Goal: Task Accomplishment & Management: Complete application form

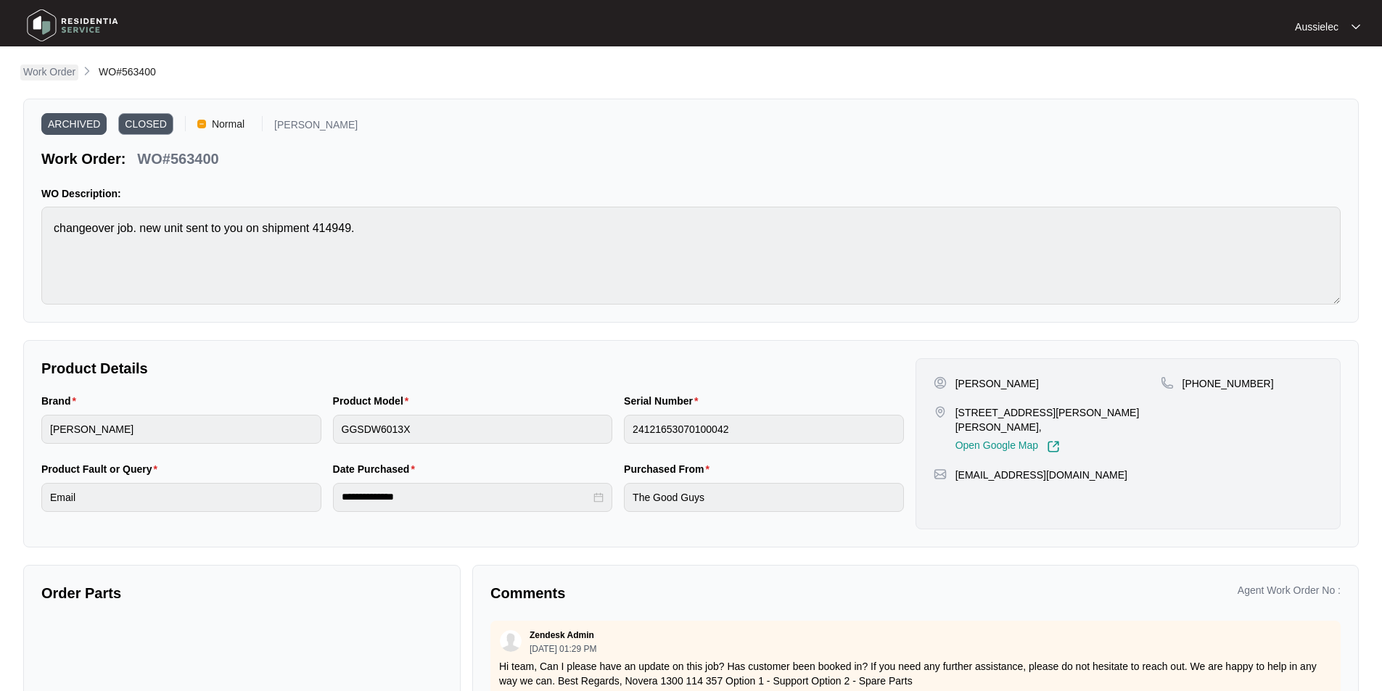
click at [42, 70] on p "Work Order" at bounding box center [49, 72] width 52 height 15
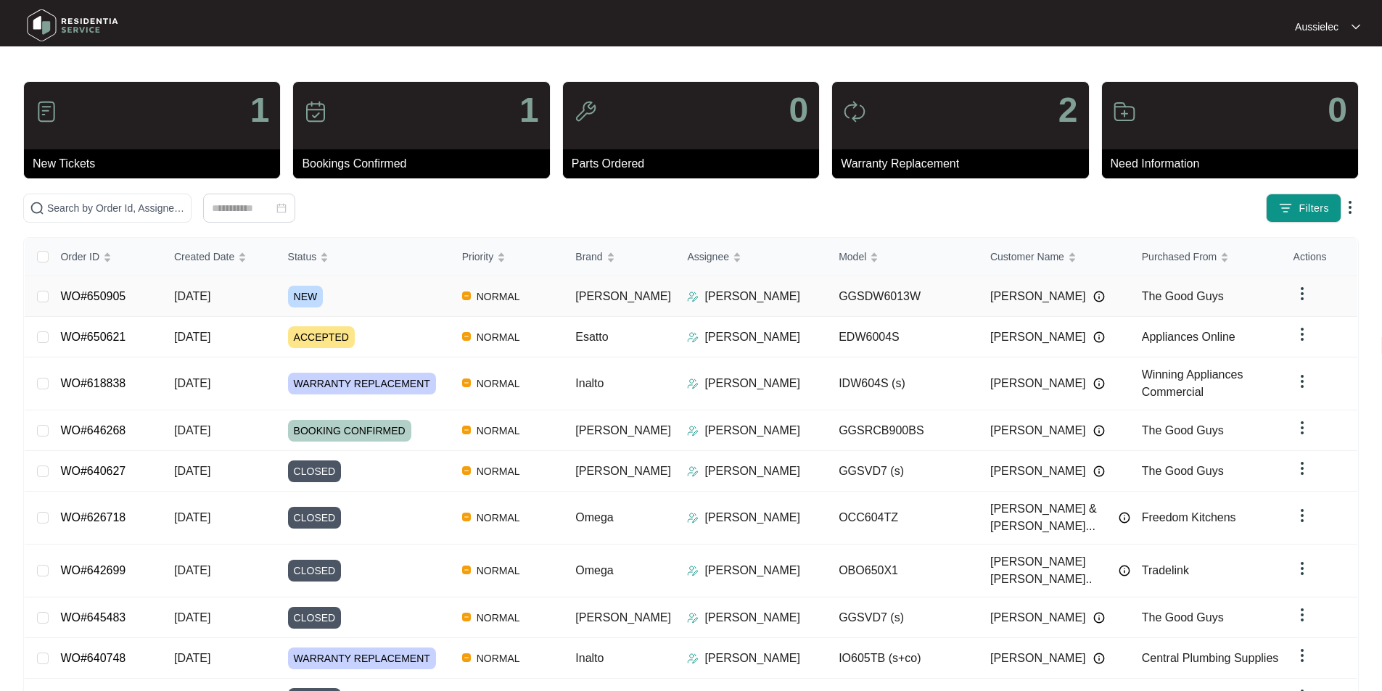
click at [318, 295] on span "NEW" at bounding box center [306, 297] width 36 height 22
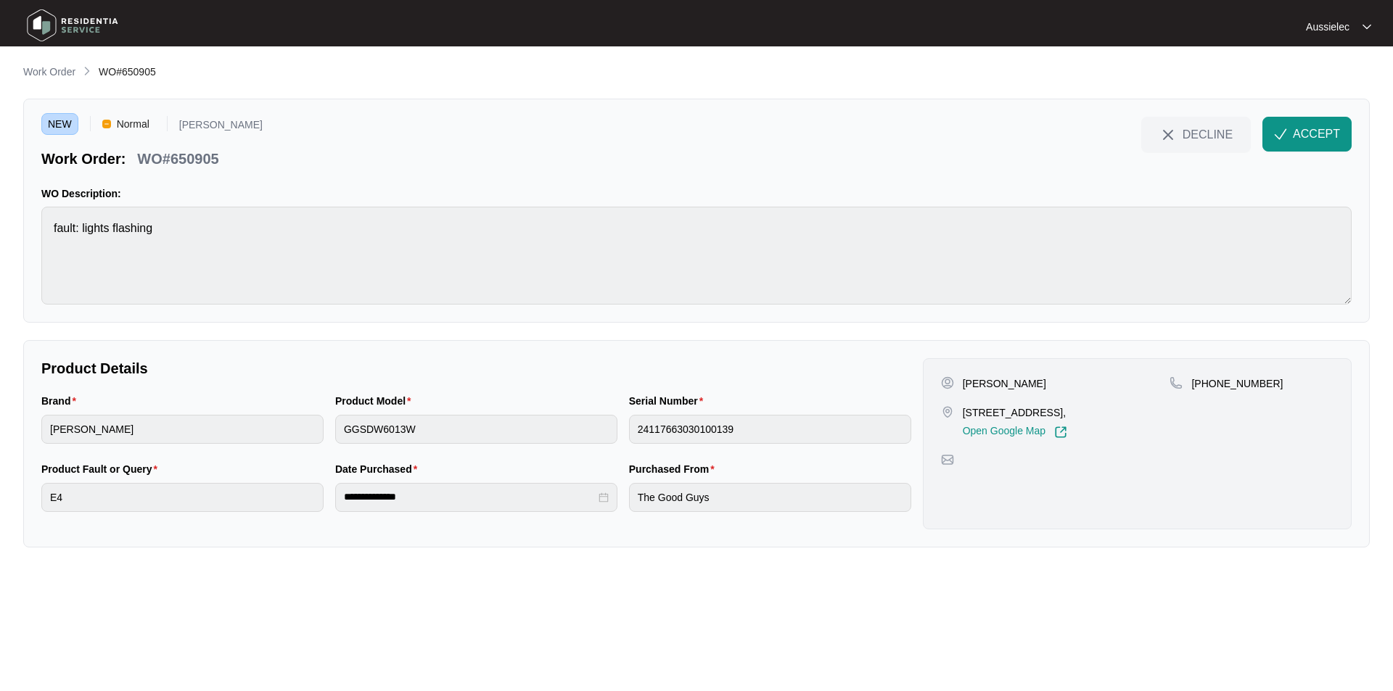
drag, startPoint x: 960, startPoint y: 409, endPoint x: 1148, endPoint y: 406, distance: 187.2
click at [1148, 406] on div "[STREET_ADDRESS], Open Google Map" at bounding box center [1055, 422] width 229 height 33
copy p "[STREET_ADDRESS]"
drag, startPoint x: 38, startPoint y: 397, endPoint x: 80, endPoint y: 400, distance: 41.4
click at [80, 400] on div "Brand [PERSON_NAME]" at bounding box center [183, 427] width 294 height 68
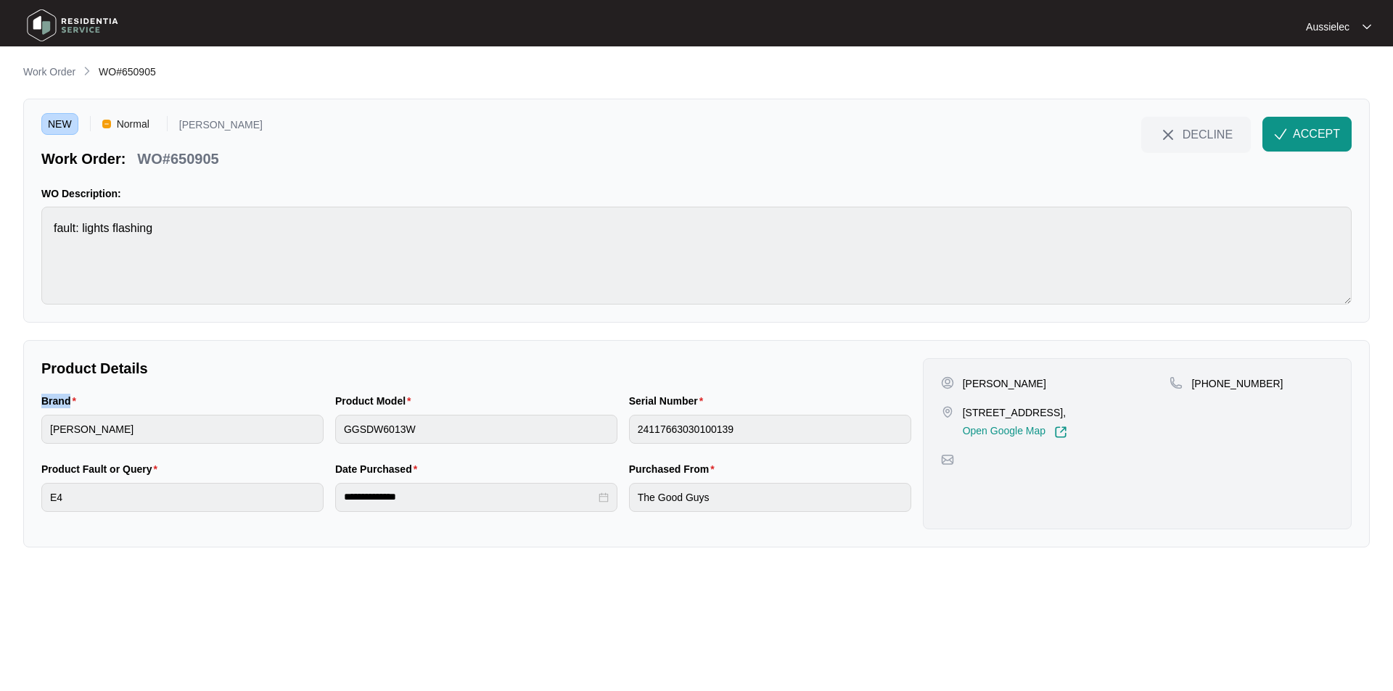
copy label "Brand"
click at [39, 435] on div "Brand [PERSON_NAME]" at bounding box center [183, 427] width 294 height 68
drag, startPoint x: 334, startPoint y: 402, endPoint x: 427, endPoint y: 402, distance: 92.9
click at [427, 402] on div "Product Model GGSDW6013W" at bounding box center [476, 427] width 294 height 68
copy label "Product Model"
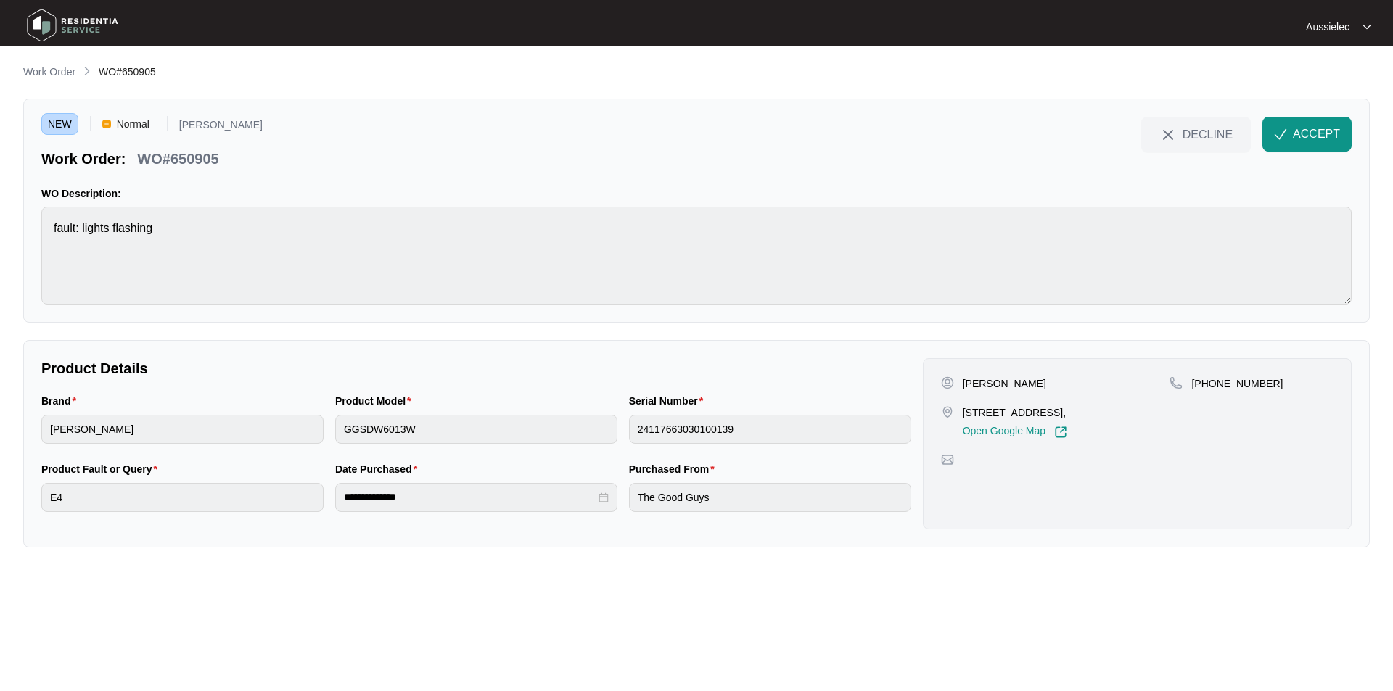
click at [326, 434] on div "Brand [PERSON_NAME] Product Model GGSDW6013W Serial Number 24117663030100139" at bounding box center [476, 427] width 881 height 68
drag, startPoint x: 625, startPoint y: 400, endPoint x: 712, endPoint y: 402, distance: 87.1
click at [712, 402] on div "Serial Number 24117663030100139" at bounding box center [770, 427] width 294 height 68
click at [620, 430] on div "Brand [PERSON_NAME] Product Model GGSDW6013W Serial Number 24117663030100139" at bounding box center [476, 427] width 881 height 68
drag, startPoint x: 36, startPoint y: 468, endPoint x: 152, endPoint y: 469, distance: 116.1
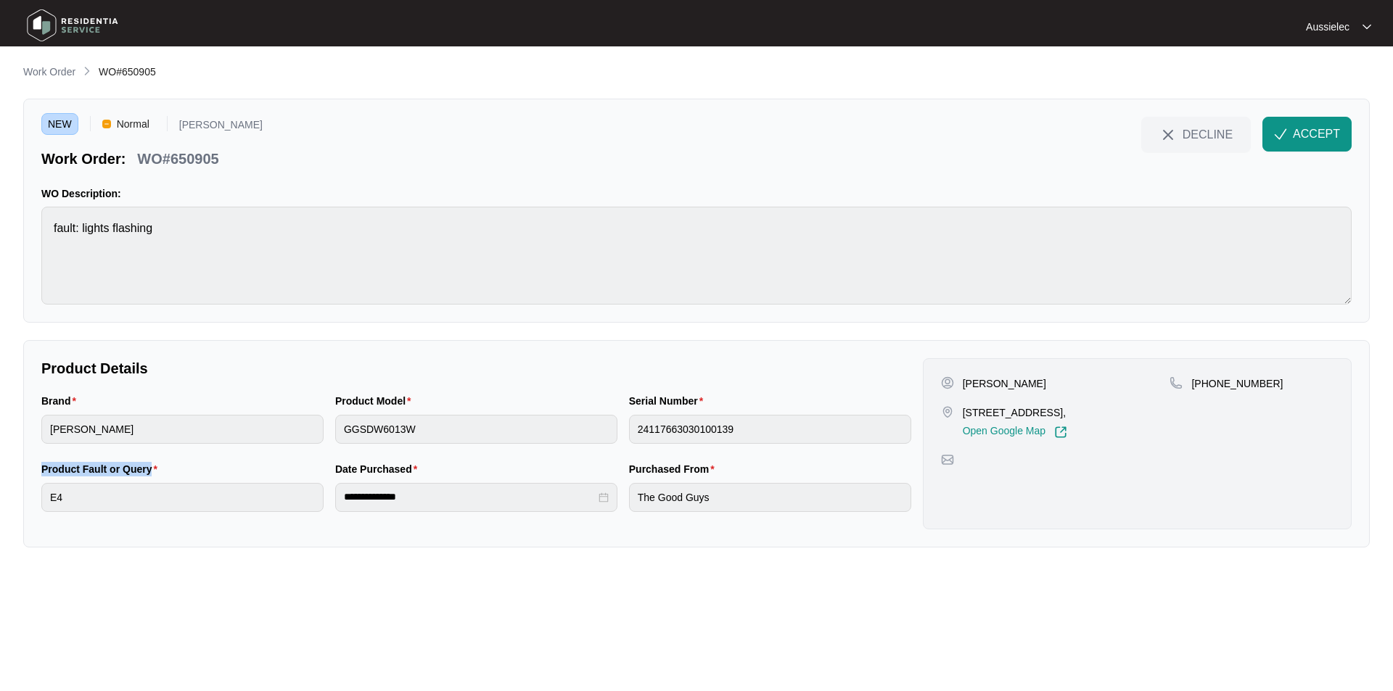
click at [152, 469] on div "Product Fault or Query E4" at bounding box center [183, 495] width 294 height 68
copy label "Product Fault or Query"
click at [22, 493] on main "**********" at bounding box center [696, 345] width 1393 height 691
drag, startPoint x: 414, startPoint y: 477, endPoint x: 320, endPoint y: 472, distance: 94.4
click at [320, 472] on div "**********" at bounding box center [476, 495] width 881 height 68
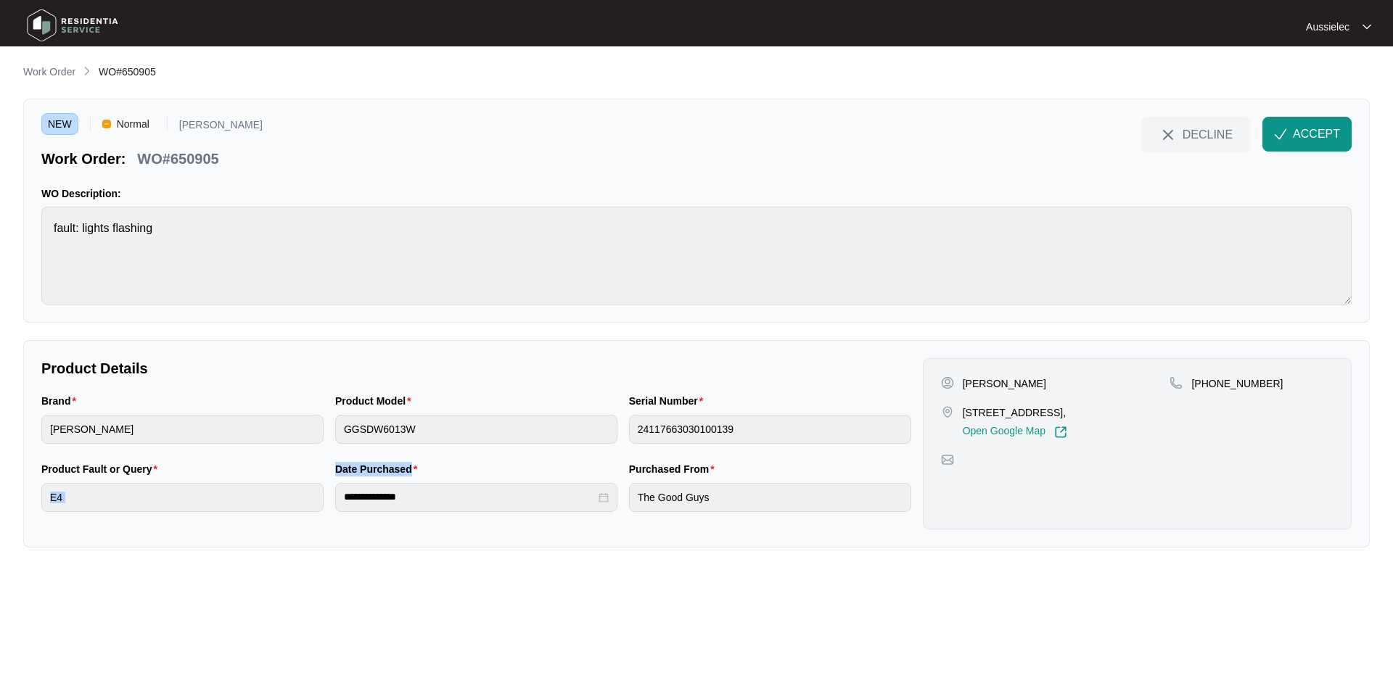
copy div "Date Purchased"
click at [329, 500] on div "**********" at bounding box center [476, 495] width 294 height 68
drag, startPoint x: 707, startPoint y: 468, endPoint x: 623, endPoint y: 469, distance: 83.4
click at [623, 469] on div "Purchased From The Good Guys" at bounding box center [770, 495] width 294 height 68
copy label "Purchased From"
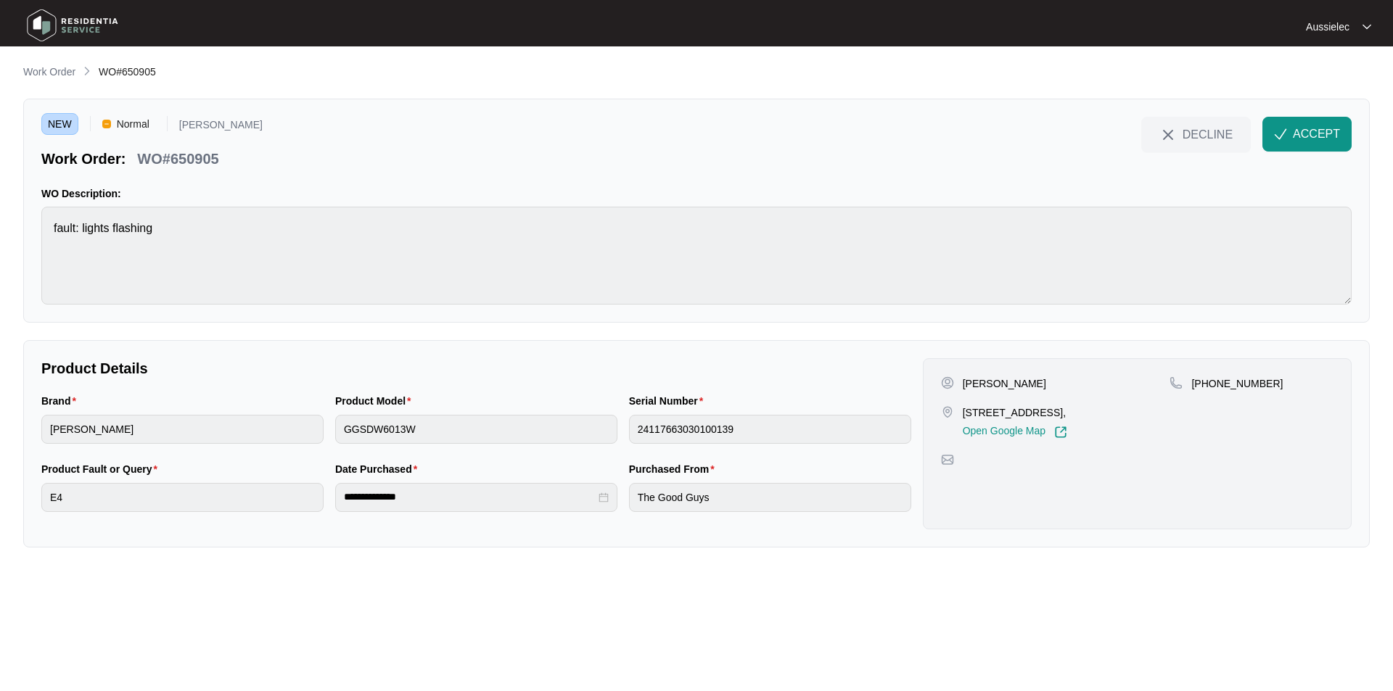
click at [968, 379] on p "[PERSON_NAME]" at bounding box center [1004, 383] width 83 height 15
copy p "[PERSON_NAME]"
drag, startPoint x: 1264, startPoint y: 384, endPoint x: 1208, endPoint y: 385, distance: 56.6
click at [1208, 385] on div "[PHONE_NUMBER]" at bounding box center [1251, 383] width 164 height 15
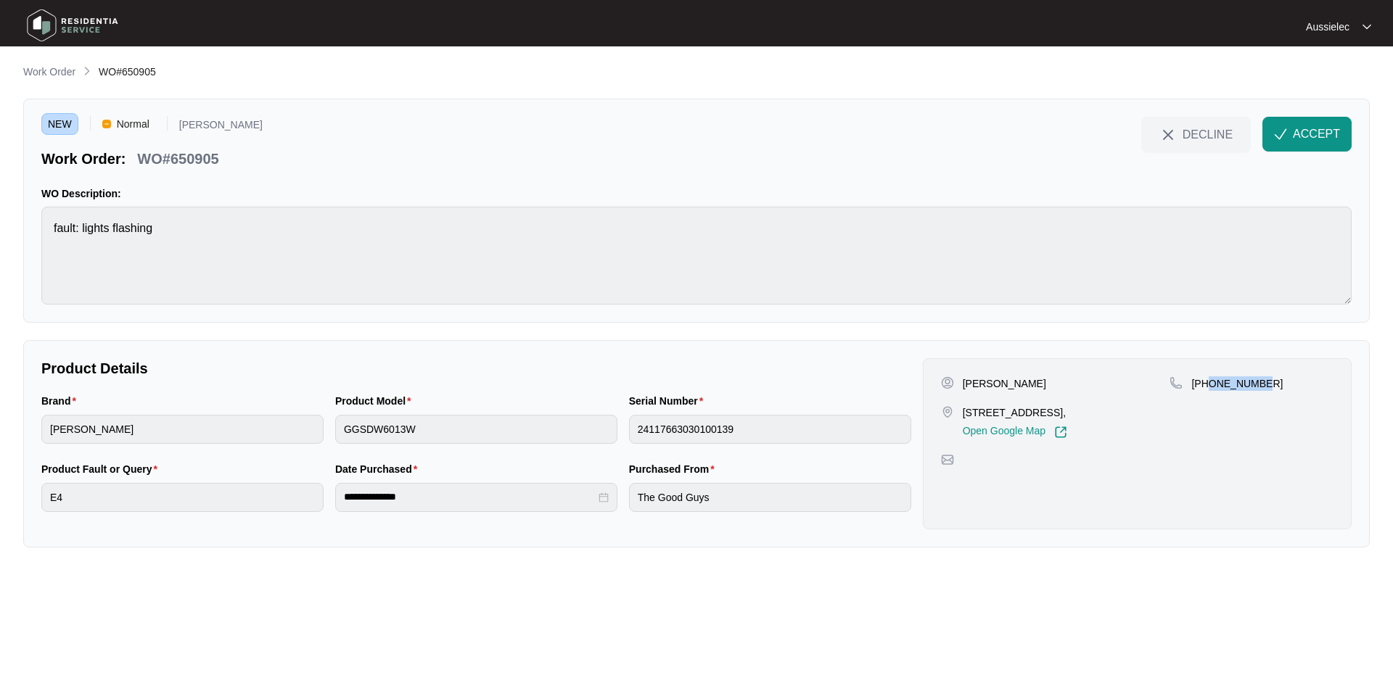
copy p "421177783"
click at [1328, 129] on span "ACCEPT" at bounding box center [1316, 133] width 47 height 17
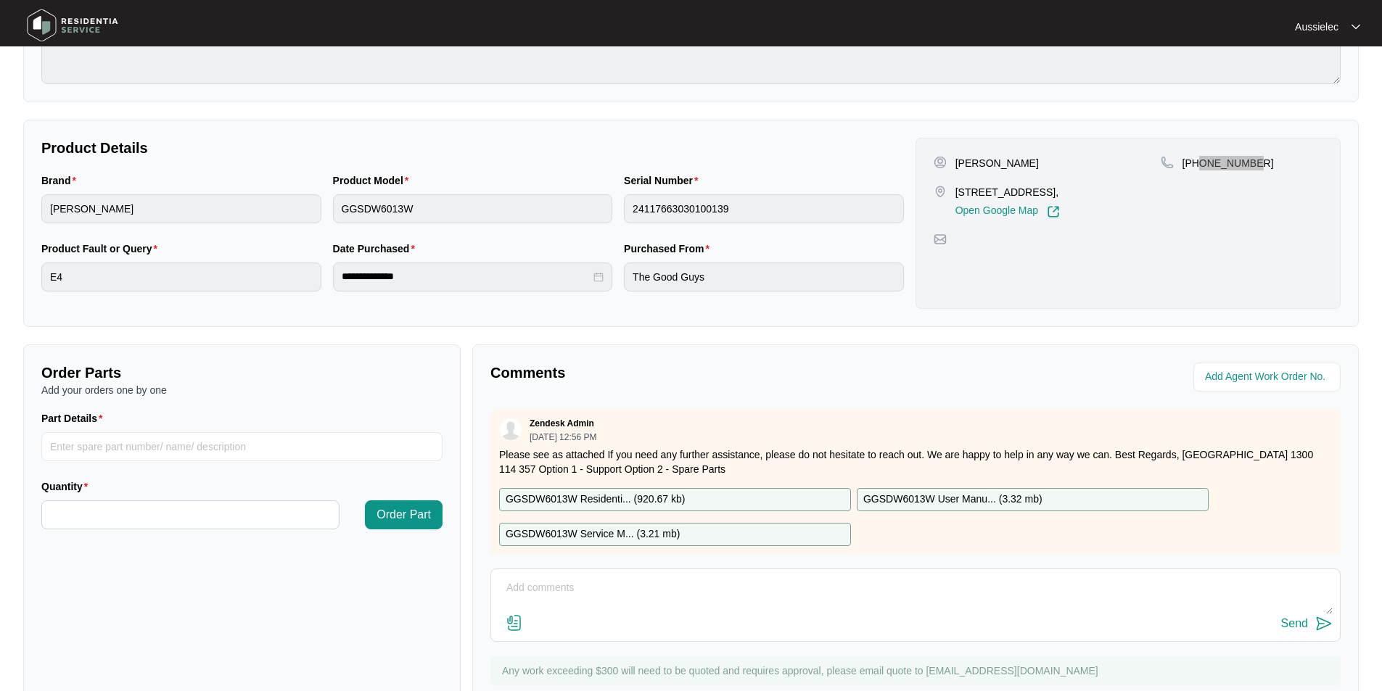
scroll to position [271, 0]
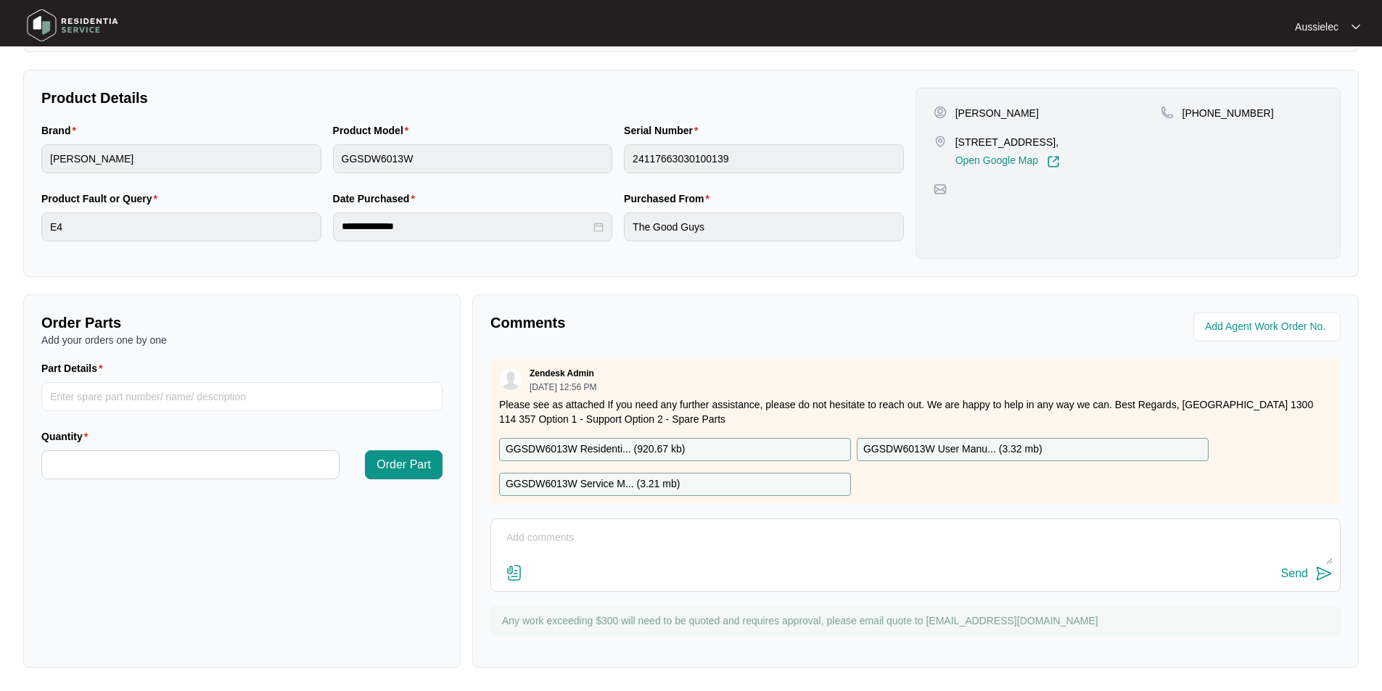
click at [823, 444] on div "GGSDW6013W Residenti... ( 920.67 kb )" at bounding box center [675, 449] width 352 height 23
click at [1071, 448] on div "GGSDW6013W User Manu... ( 3.32 mb )" at bounding box center [1033, 449] width 352 height 23
click at [733, 479] on div "GGSDW6013W Service M... ( 3.21 mb )" at bounding box center [675, 484] width 352 height 23
